Goal: Task Accomplishment & Management: Manage account settings

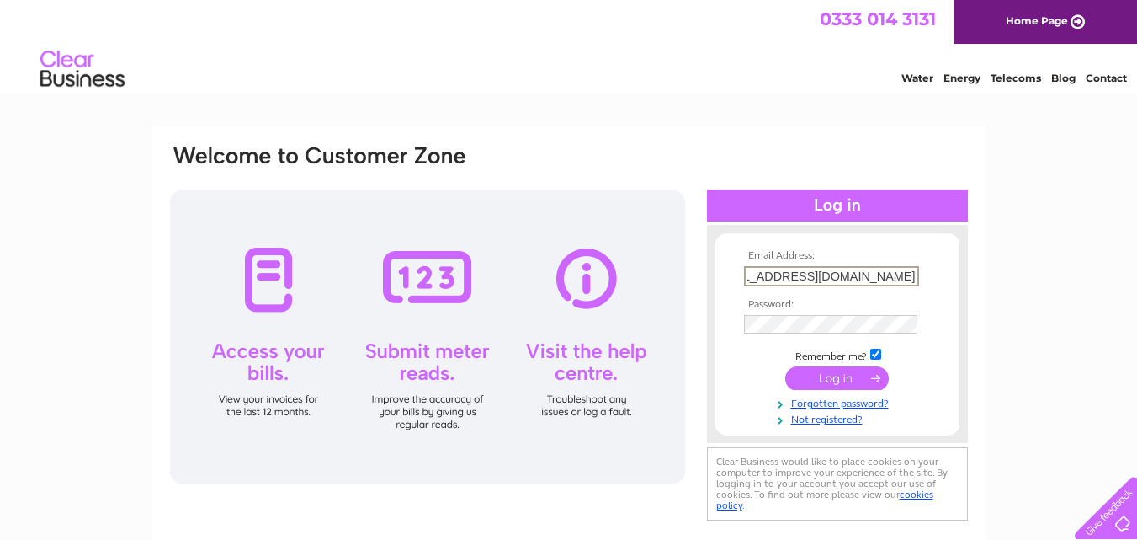
scroll to position [0, 80]
type input "ACCOUNTS@ECONOMYAUTOPAINT2.COM"
click at [785, 366] on input "submit" at bounding box center [837, 378] width 104 height 24
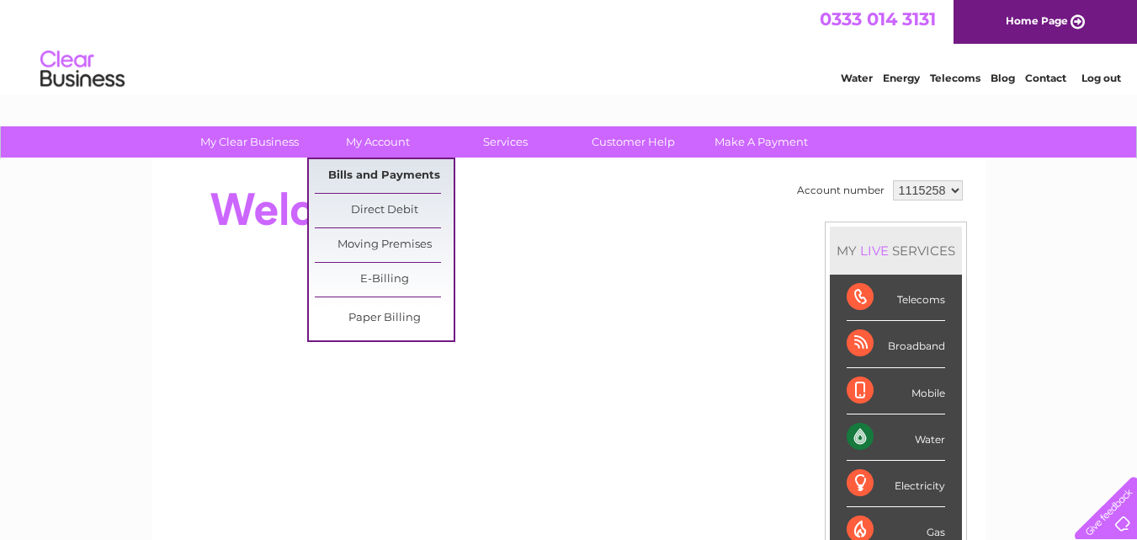
click at [401, 182] on link "Bills and Payments" at bounding box center [384, 176] width 139 height 34
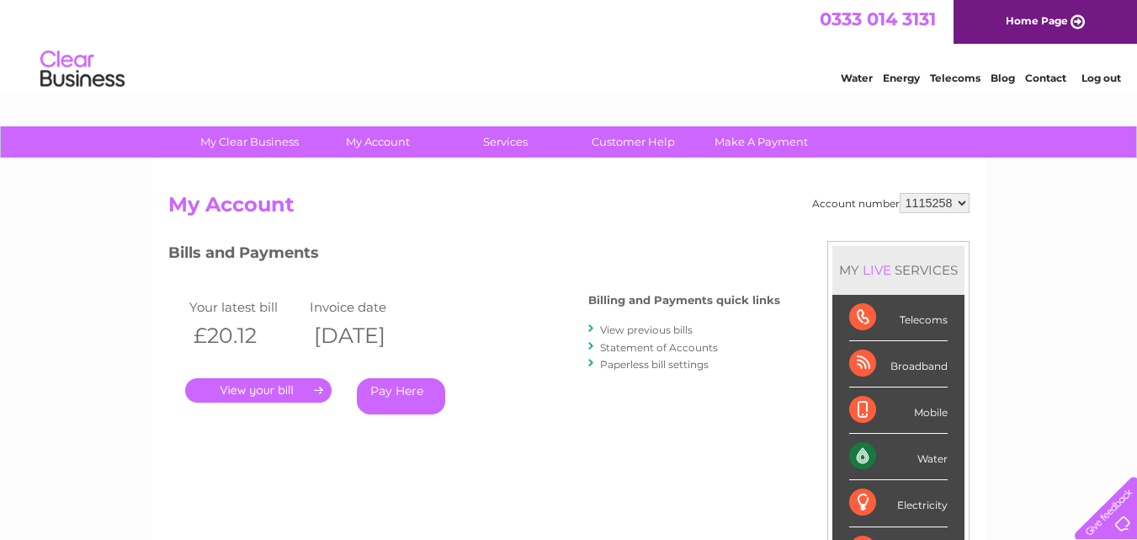
click at [311, 391] on link "." at bounding box center [258, 390] width 146 height 24
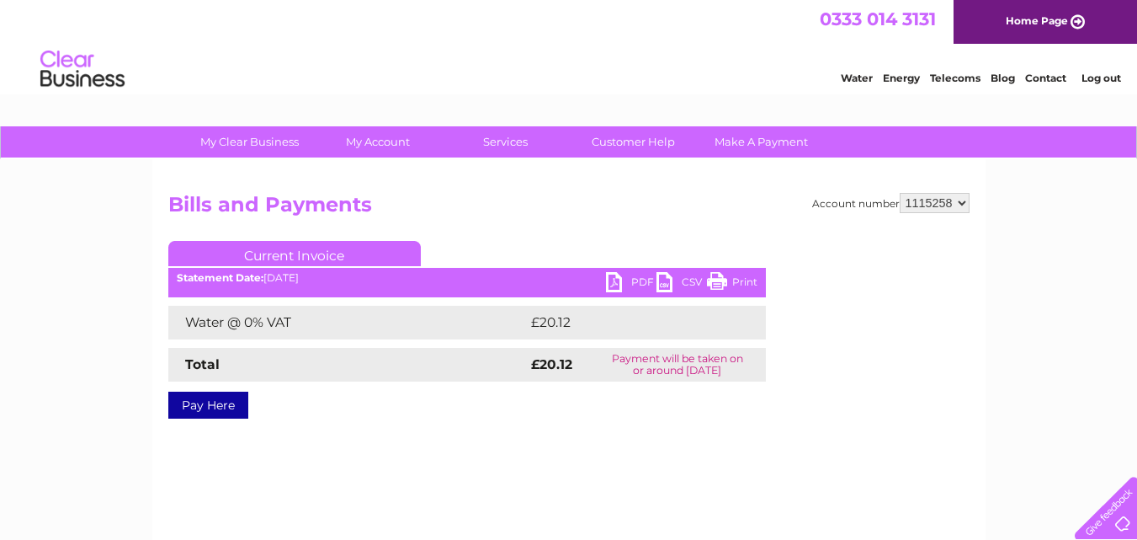
click at [611, 282] on link "PDF" at bounding box center [631, 284] width 50 height 24
